Goal: Check status: Check status

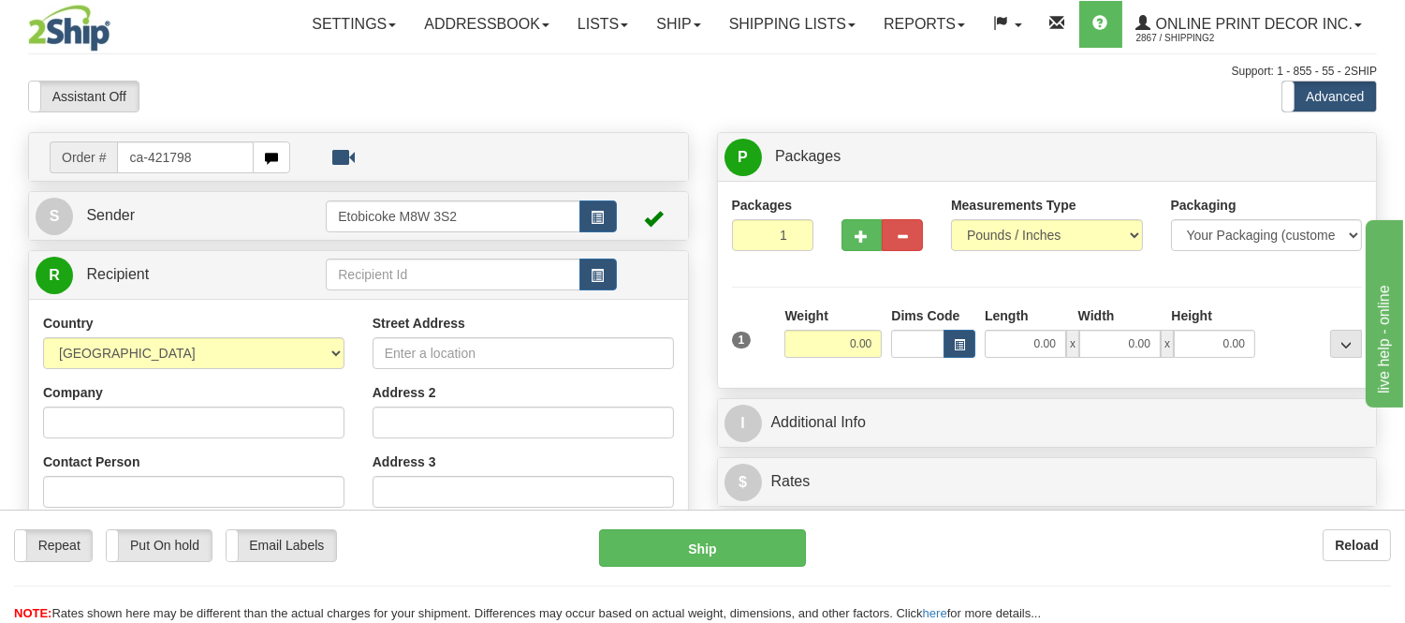
type input "ca-421798"
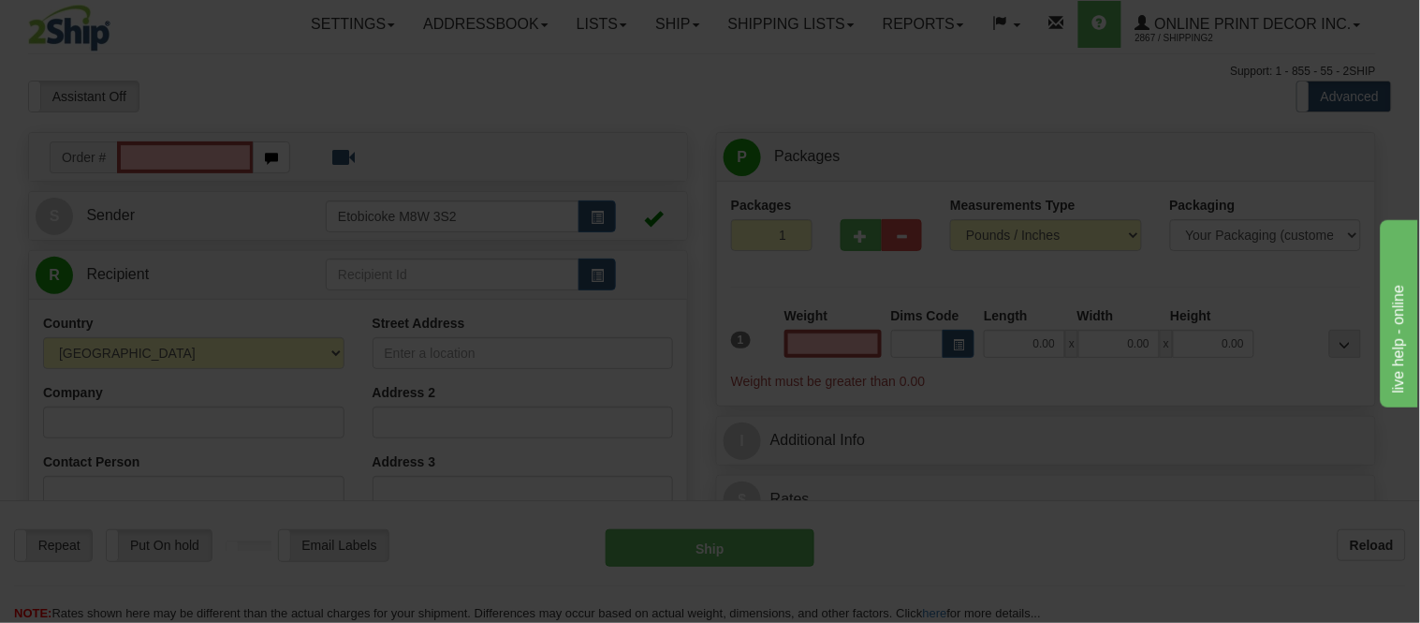
click at [816, 21] on div "Toggle navigation Settings Shipping Preferences Fields Preferences New" at bounding box center [702, 527] width 1404 height 1055
type input "0.00"
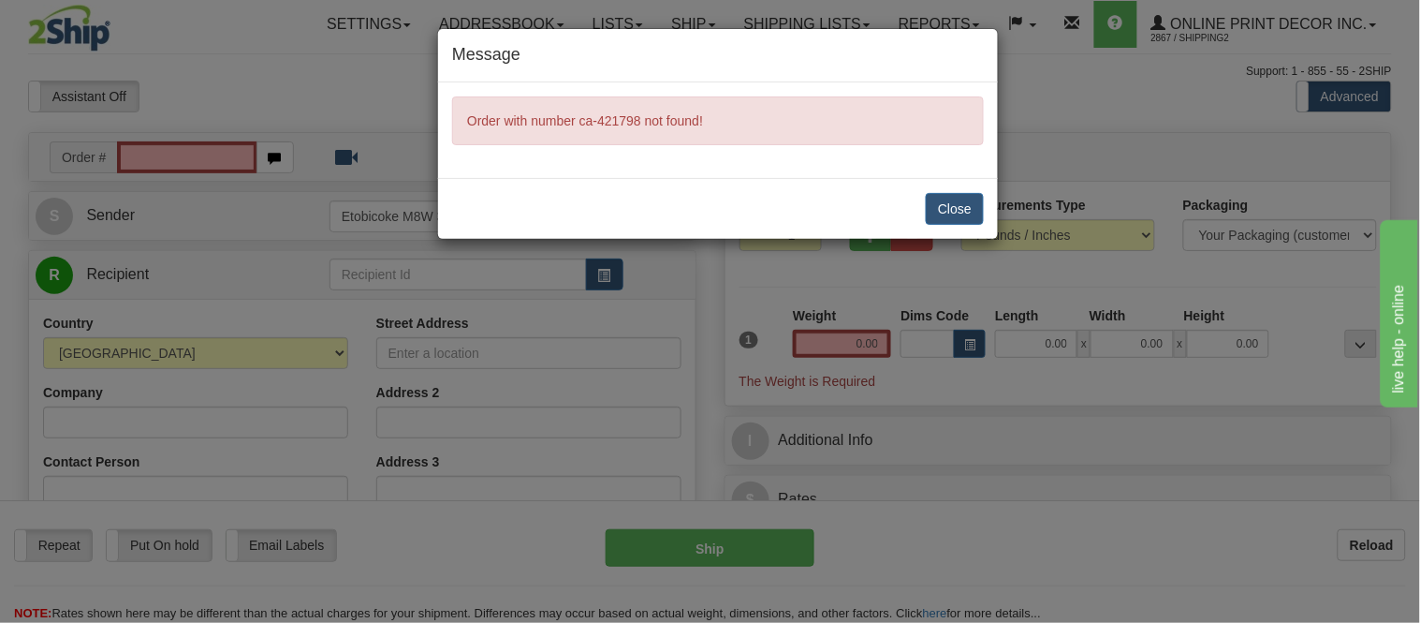
click at [810, 21] on div "Message Order with number ca-421798 not found! Close" at bounding box center [710, 311] width 1420 height 623
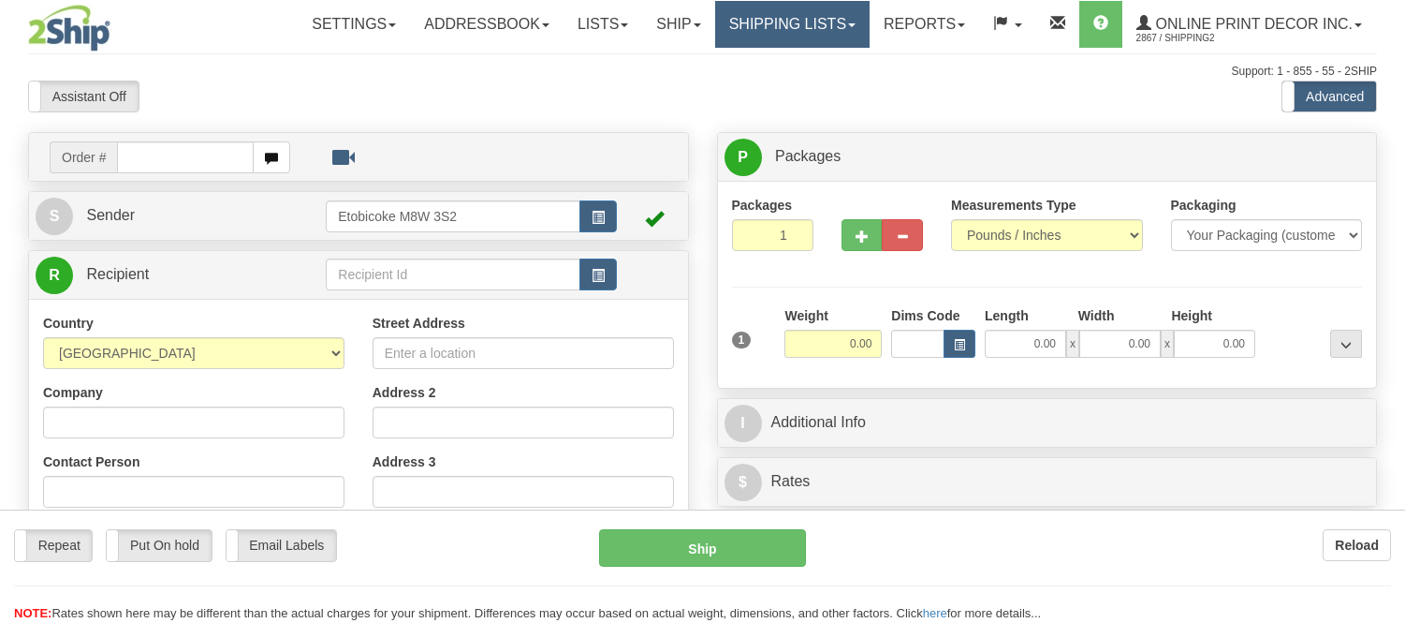
drag, startPoint x: 0, startPoint y: 0, endPoint x: 831, endPoint y: 28, distance: 831.9
click at [831, 28] on div "Toggle navigation Settings Shipping Preferences Fields Preferences New" at bounding box center [702, 527] width 1405 height 1055
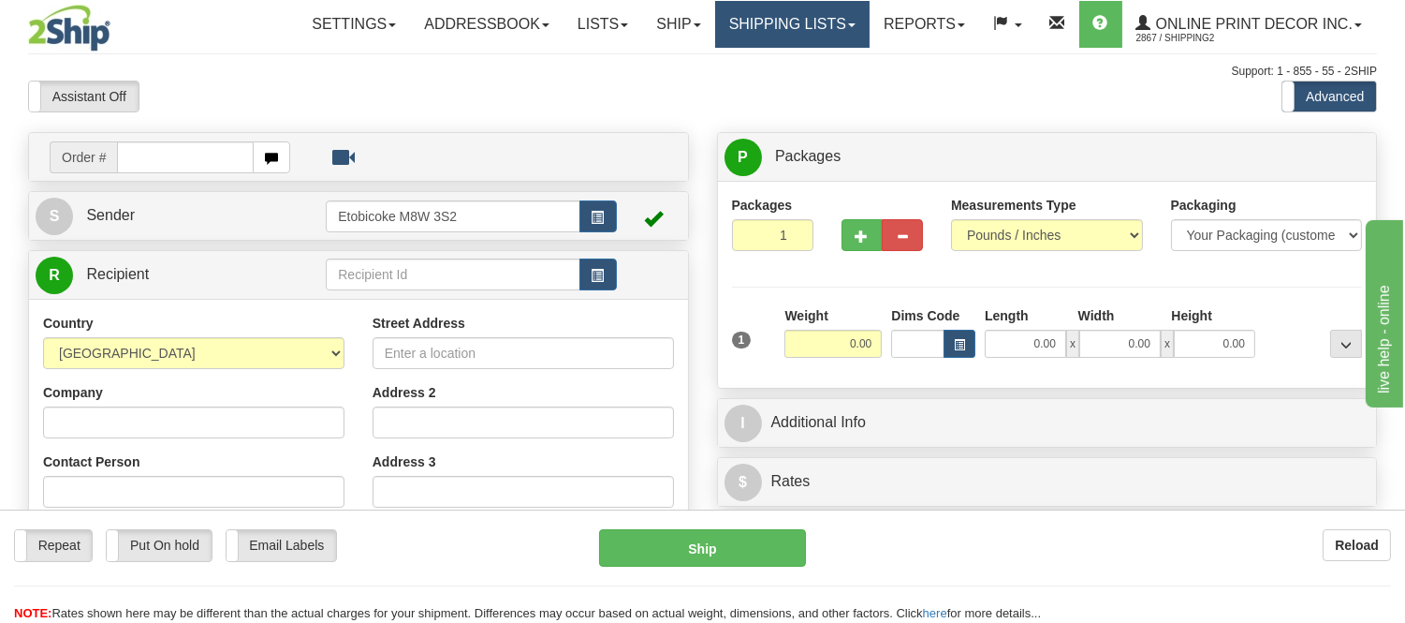
click at [831, 30] on link "Shipping lists" at bounding box center [792, 24] width 154 height 47
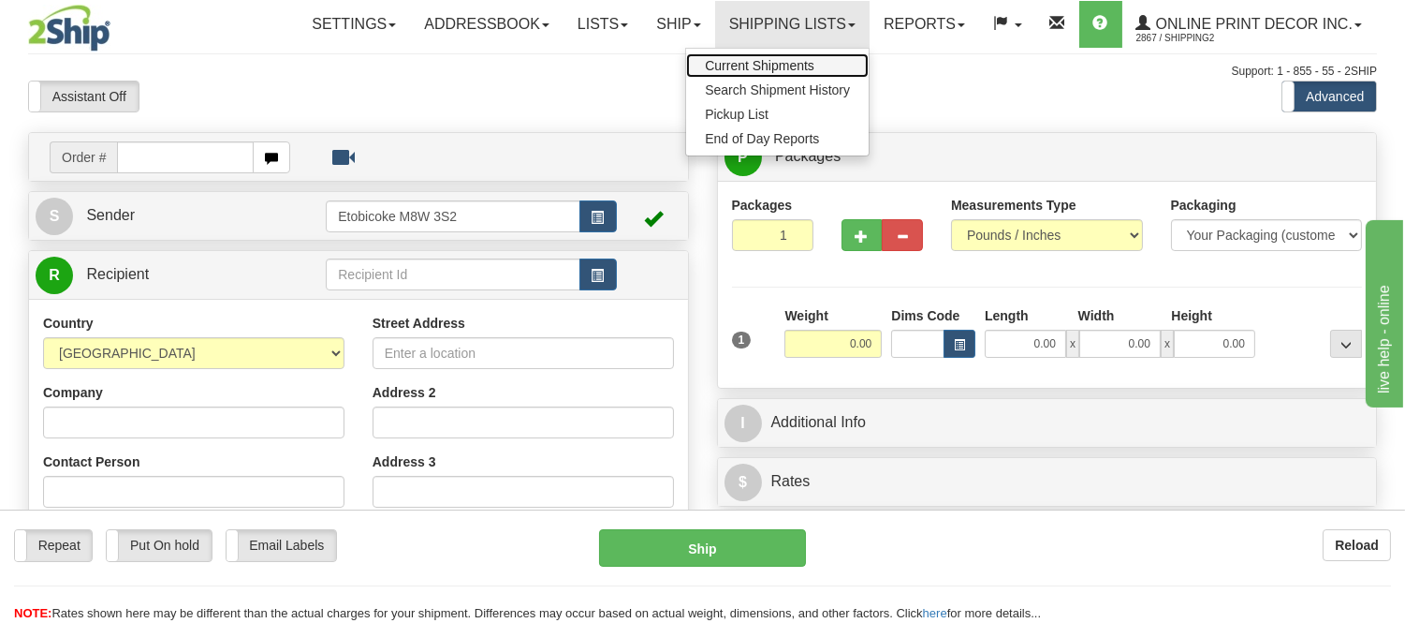
click at [787, 62] on span "Current Shipments" at bounding box center [760, 65] width 110 height 15
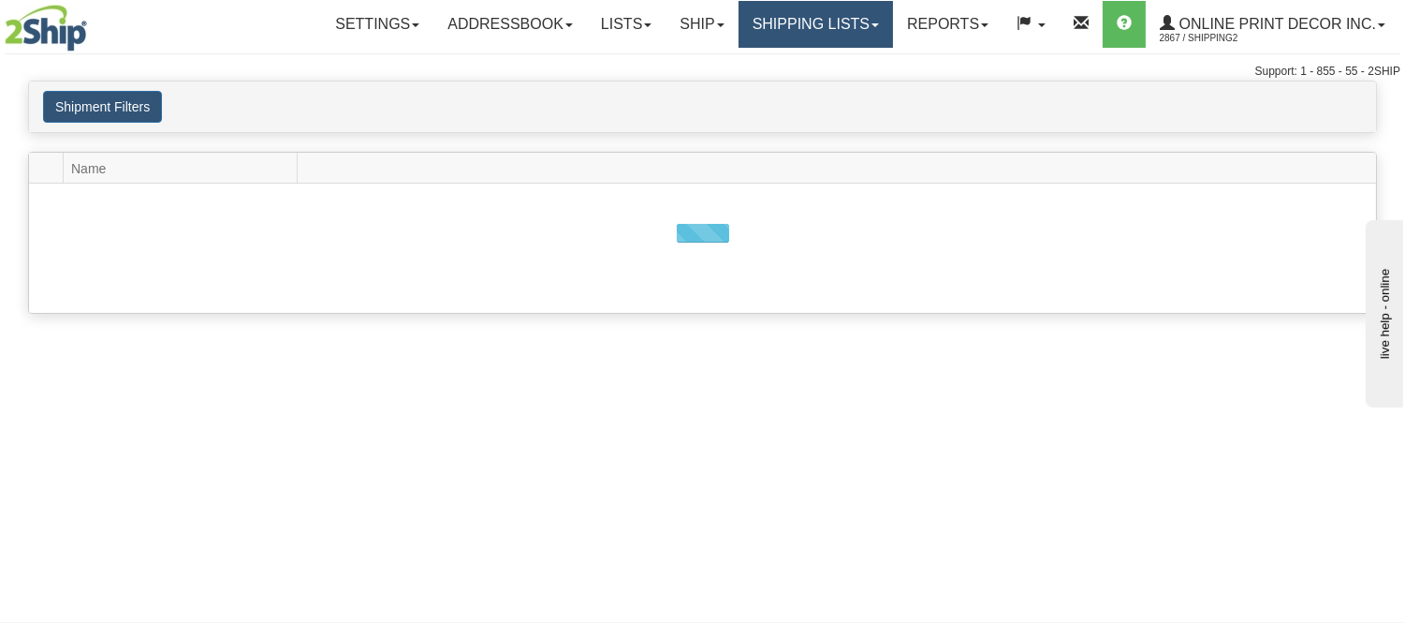
click at [826, 36] on link "Shipping lists" at bounding box center [816, 24] width 154 height 47
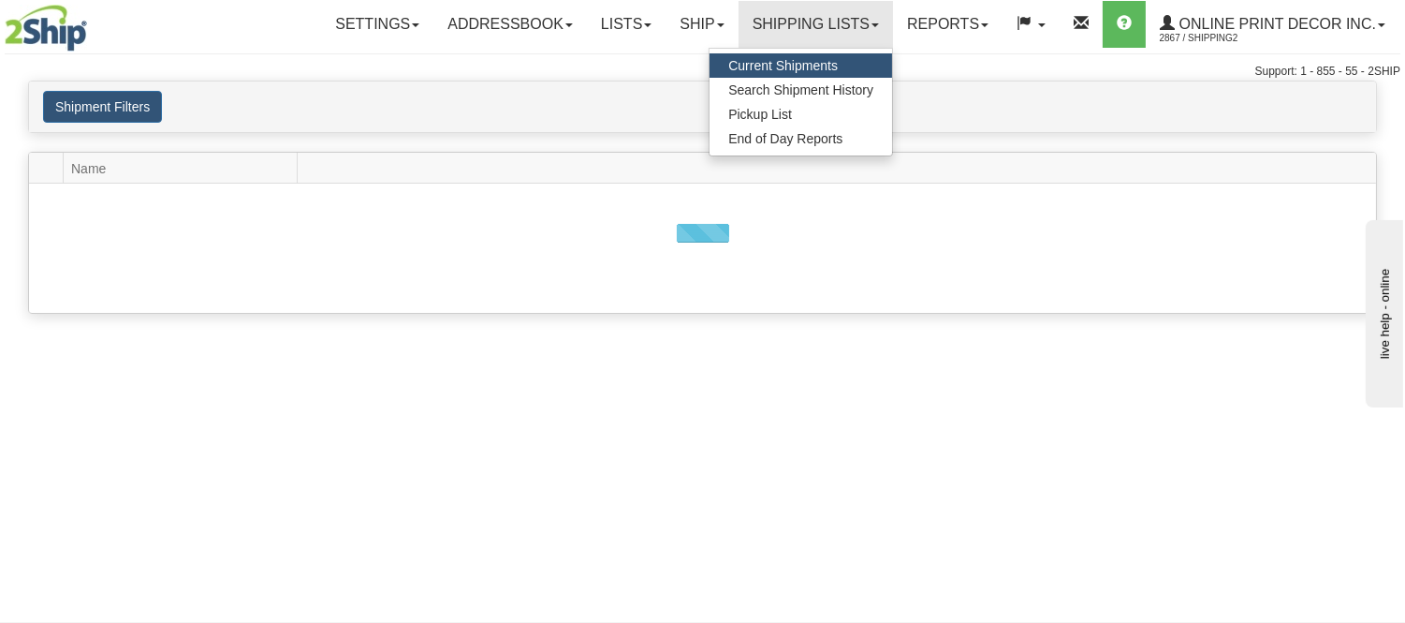
click at [806, 60] on span "Current Shipments" at bounding box center [783, 65] width 110 height 15
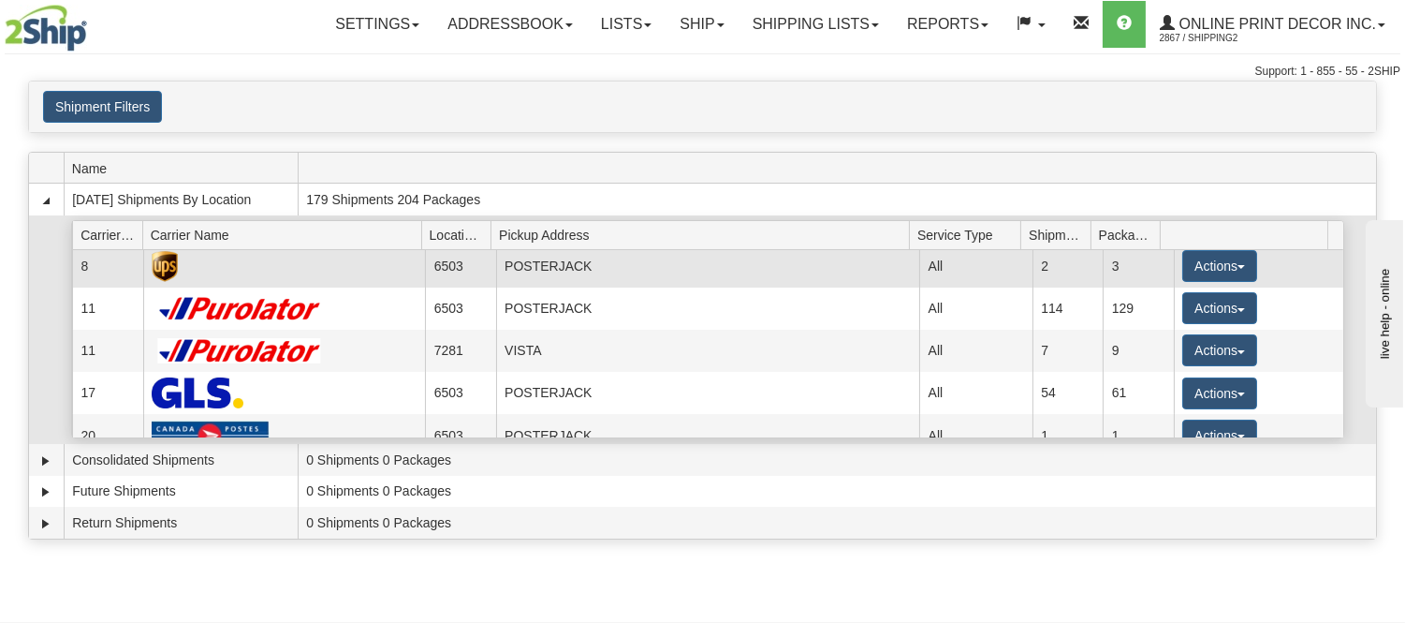
scroll to position [67, 0]
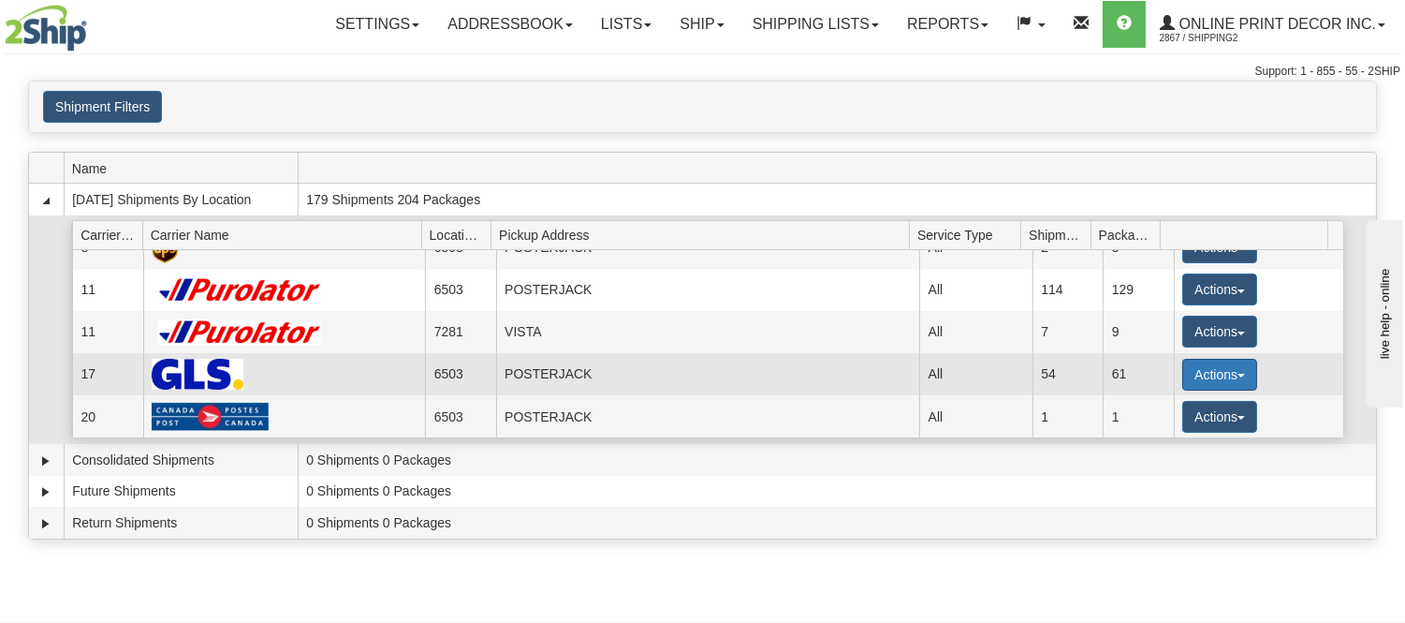
click at [1196, 371] on button "Actions" at bounding box center [1220, 375] width 75 height 32
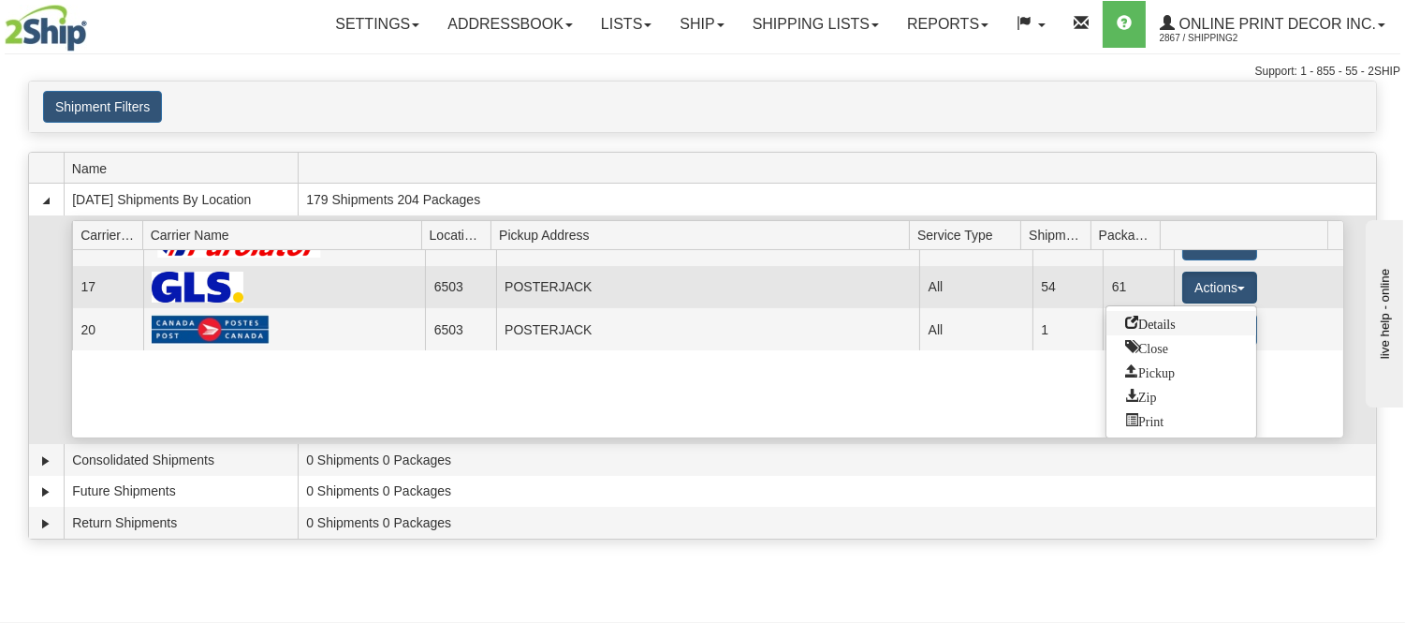
click at [1146, 319] on span "Details" at bounding box center [1150, 322] width 51 height 13
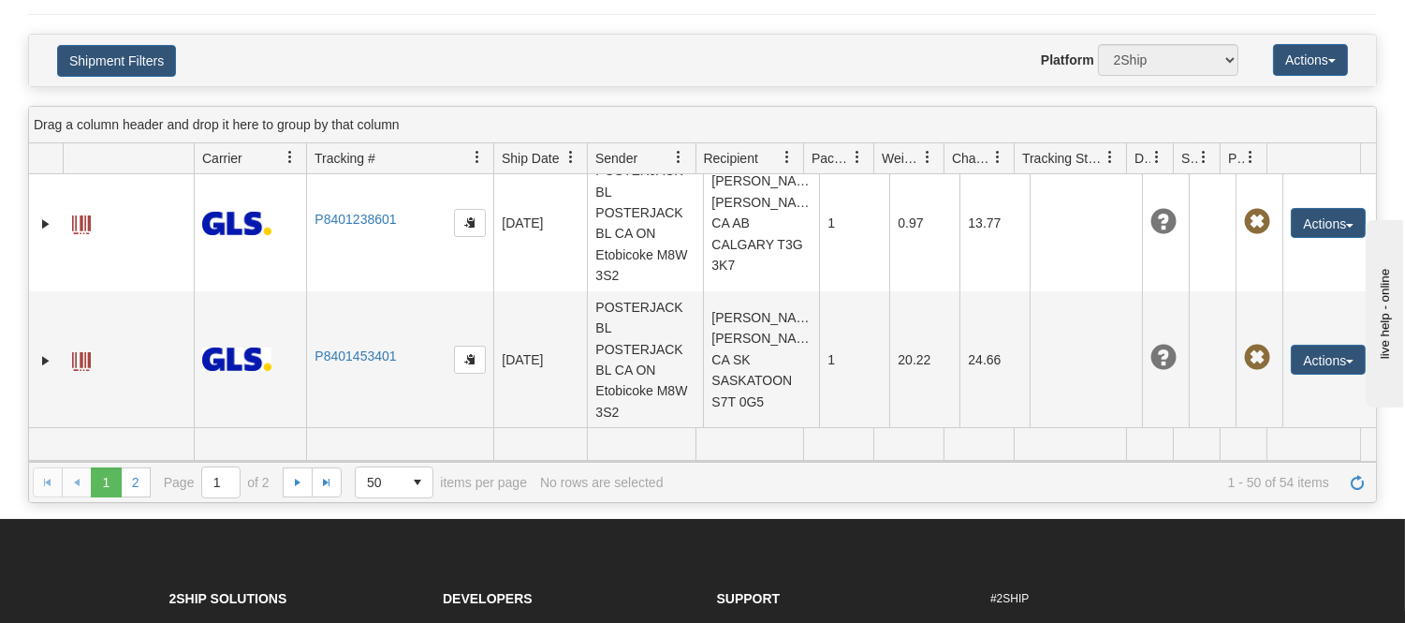
scroll to position [6686, 0]
